Goal: Information Seeking & Learning: Learn about a topic

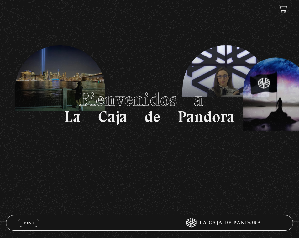
click at [29, 226] on span "Cerrar" at bounding box center [28, 228] width 15 height 4
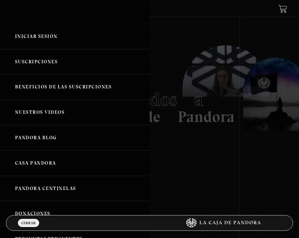
click at [45, 39] on link "Iniciar Sesión" at bounding box center [75, 36] width 150 height 25
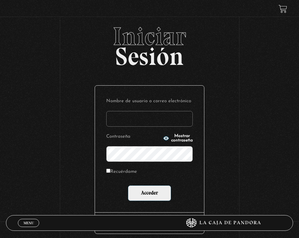
type input "elizondo1708@gmail.com"
click at [155, 187] on input "Acceder" at bounding box center [149, 193] width 43 height 16
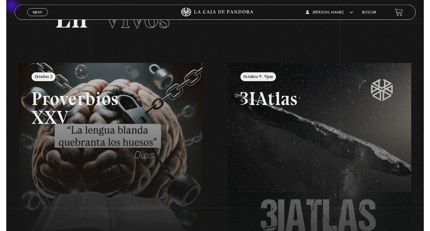
scroll to position [43, 0]
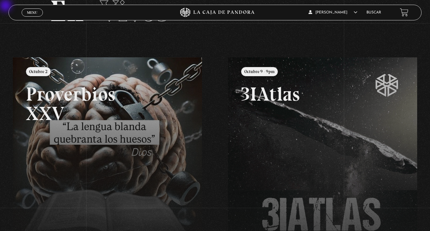
click at [32, 14] on span "Menu" at bounding box center [32, 13] width 10 height 4
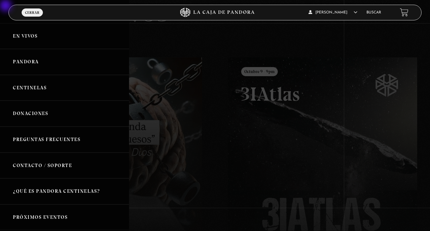
scroll to position [0, 0]
click at [36, 65] on link "Pandora" at bounding box center [64, 62] width 129 height 26
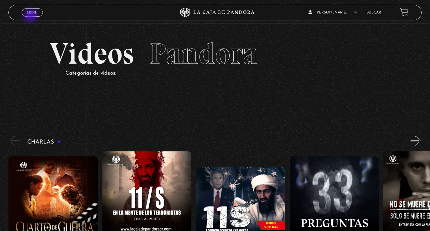
click at [31, 16] on span "Cerrar" at bounding box center [32, 18] width 15 height 4
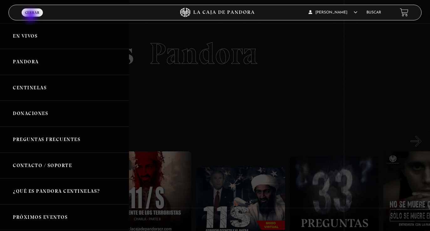
click at [158, 94] on div at bounding box center [215, 115] width 430 height 231
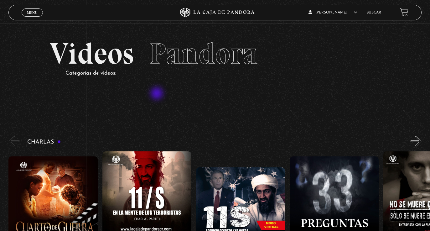
click at [371, 13] on link "Buscar" at bounding box center [374, 13] width 15 height 4
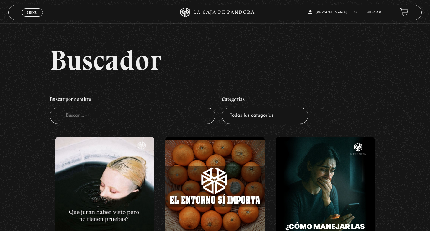
click at [154, 113] on input "Buscador" at bounding box center [132, 116] width 165 height 17
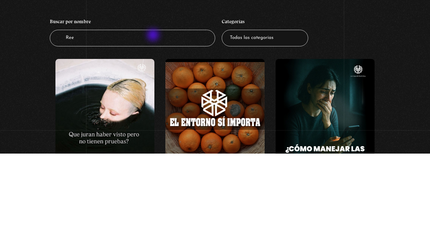
type input "Reen"
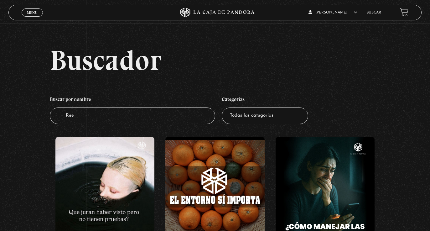
click at [89, 121] on input "Ree" at bounding box center [132, 116] width 165 height 17
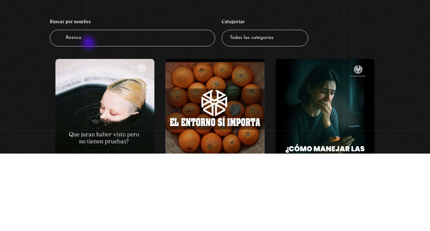
type input "Reencar"
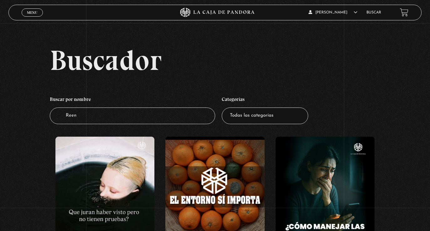
click at [142, 124] on input "Reen" at bounding box center [132, 116] width 165 height 17
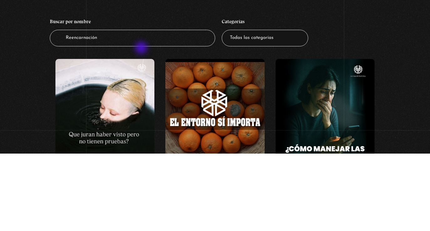
type input "Reencarnación"
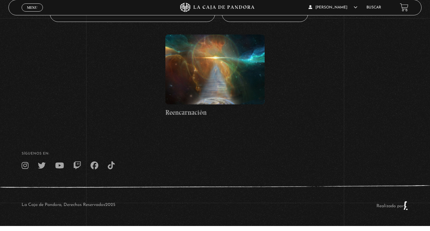
scroll to position [117, 0]
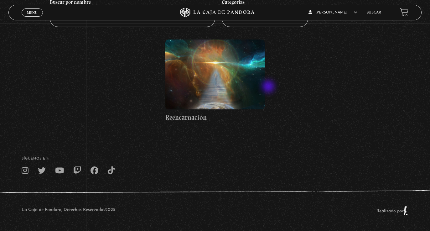
click at [270, 87] on div "Reencarnación" at bounding box center [215, 87] width 330 height 96
click at [237, 71] on figure at bounding box center [214, 74] width 99 height 70
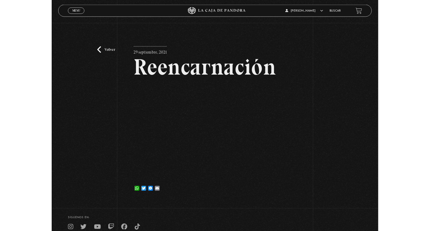
scroll to position [6, 0]
